Goal: Transaction & Acquisition: Purchase product/service

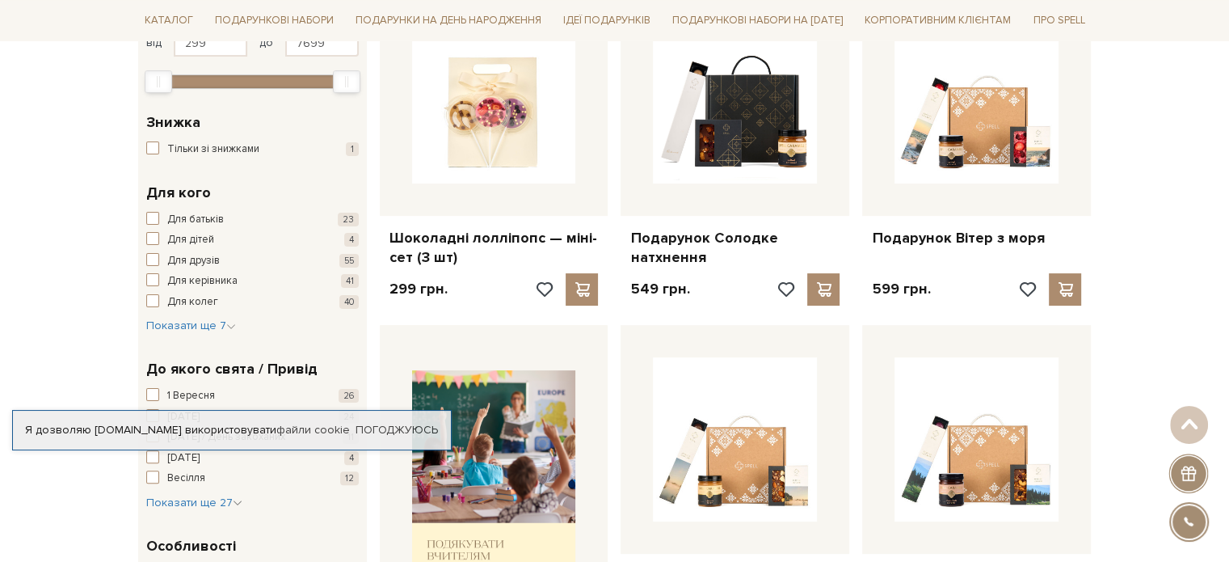
scroll to position [242, 0]
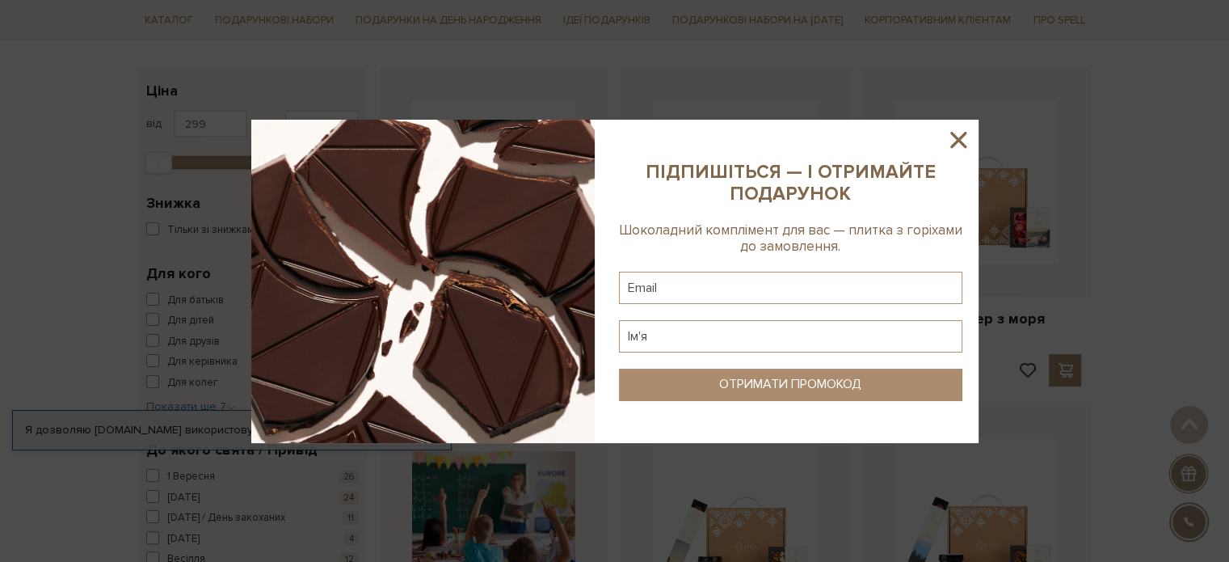
drag, startPoint x: 960, startPoint y: 138, endPoint x: 1117, endPoint y: 160, distance: 158.3
click at [1117, 160] on div at bounding box center [614, 281] width 1229 height 562
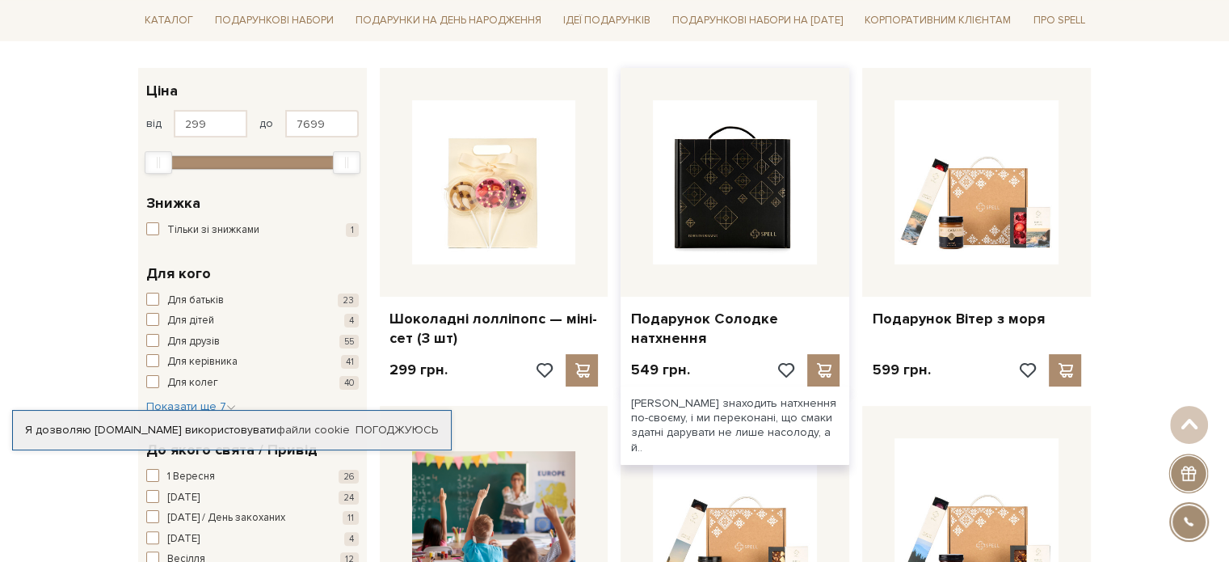
click at [739, 183] on img at bounding box center [735, 182] width 164 height 164
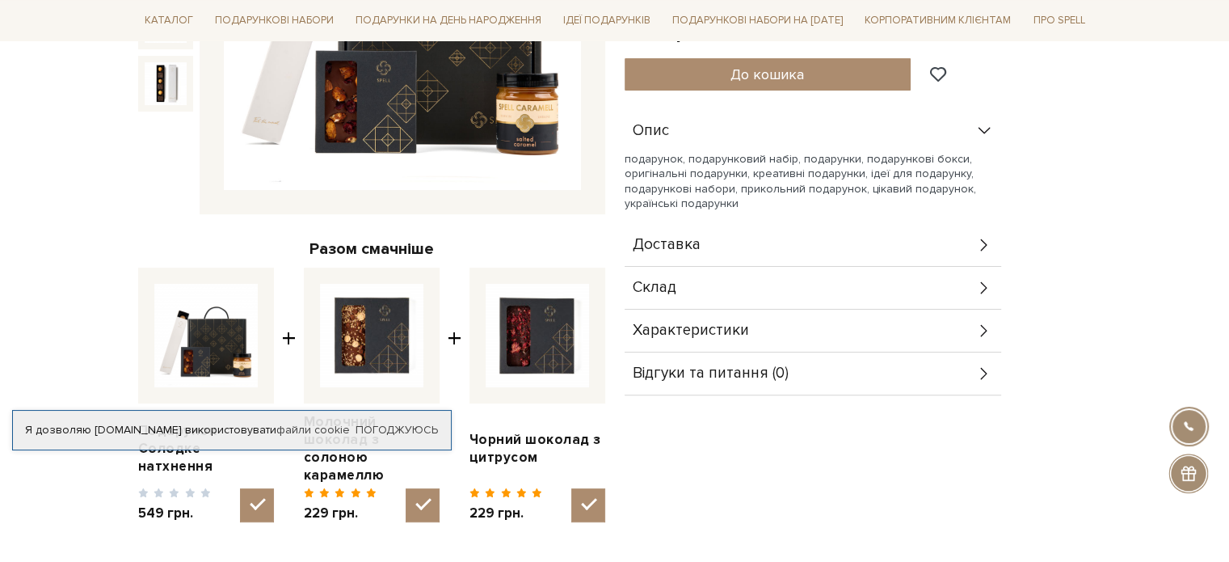
scroll to position [81, 0]
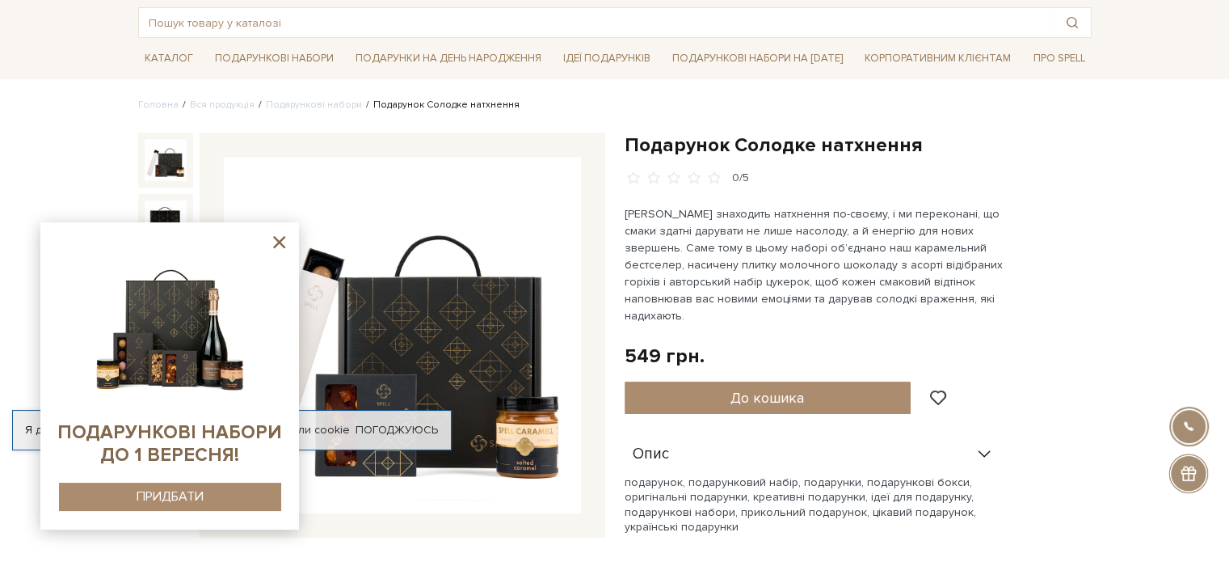
click at [278, 242] on icon at bounding box center [279, 242] width 12 height 12
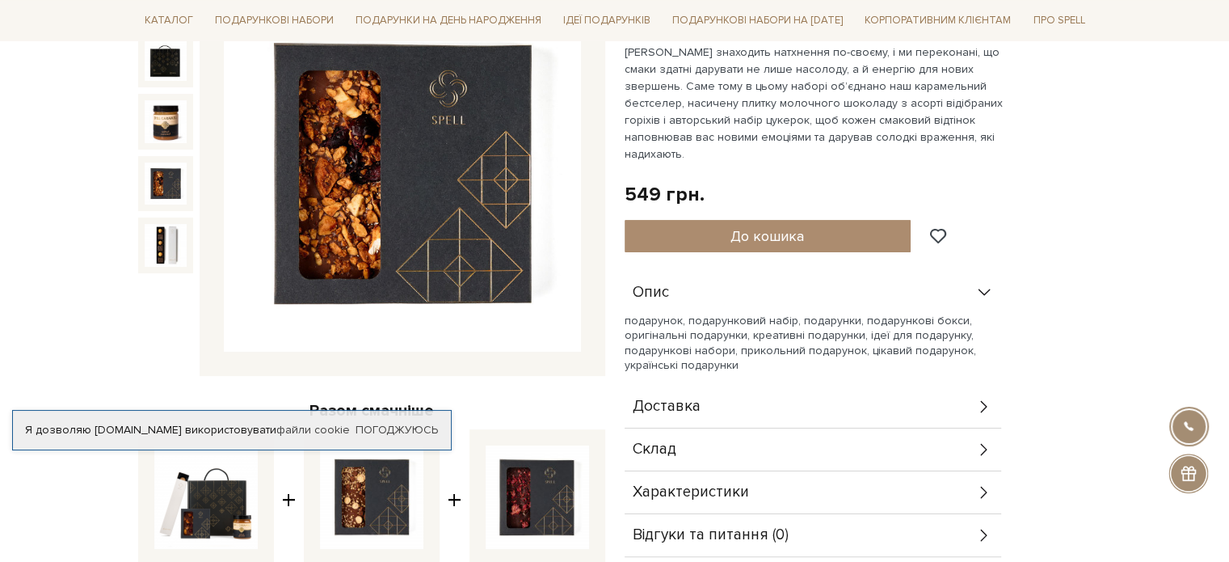
scroll to position [323, 0]
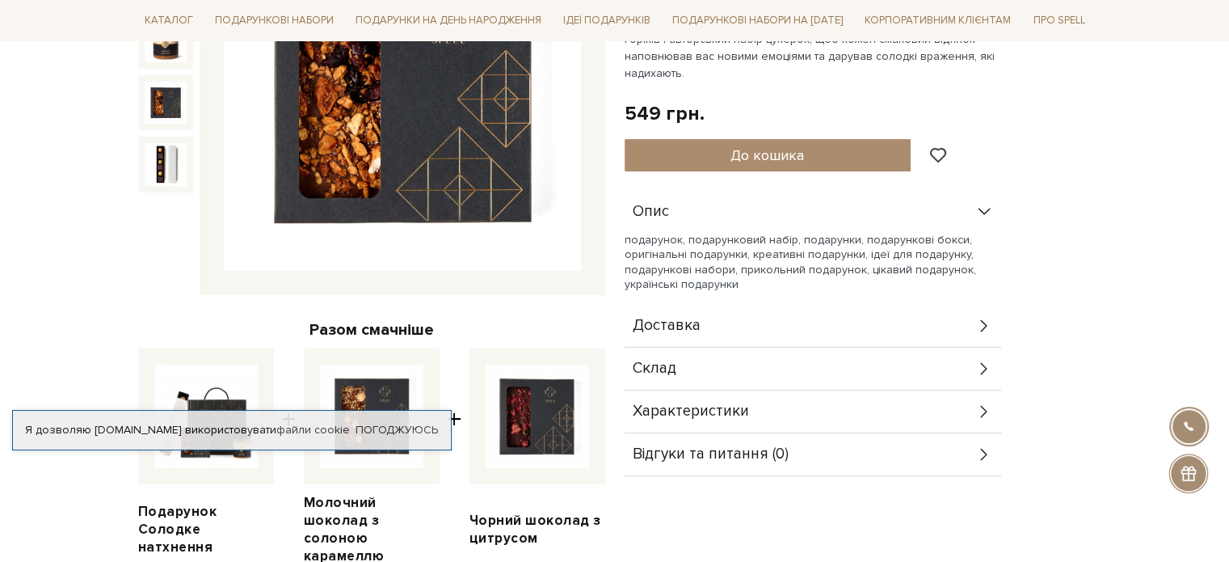
click at [931, 348] on div "Склад" at bounding box center [813, 369] width 377 height 42
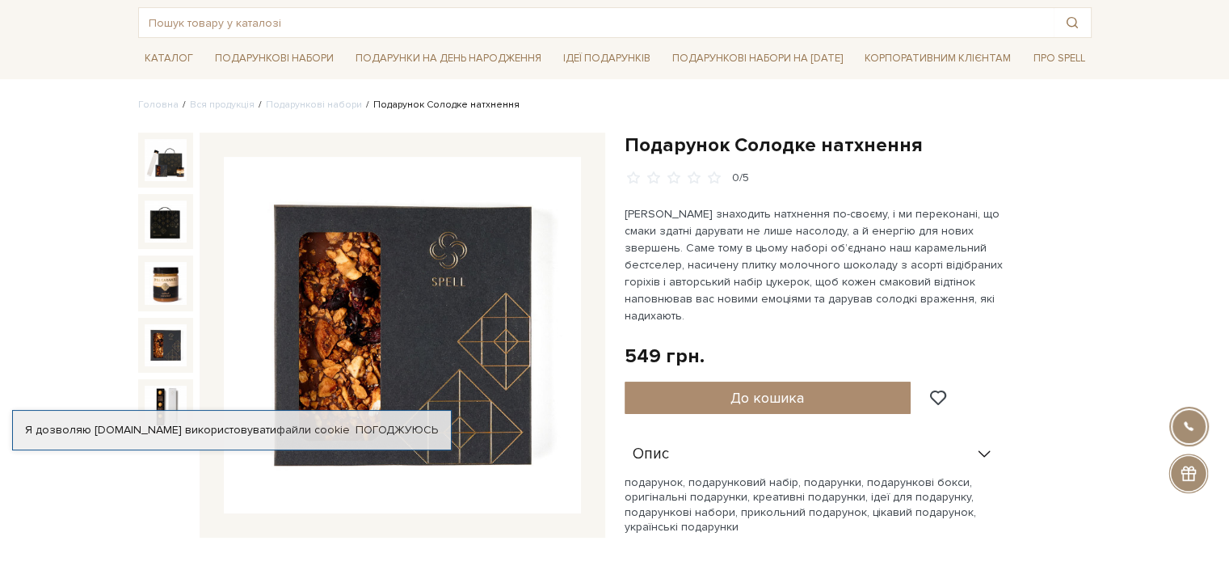
scroll to position [0, 0]
